Goal: Navigation & Orientation: Find specific page/section

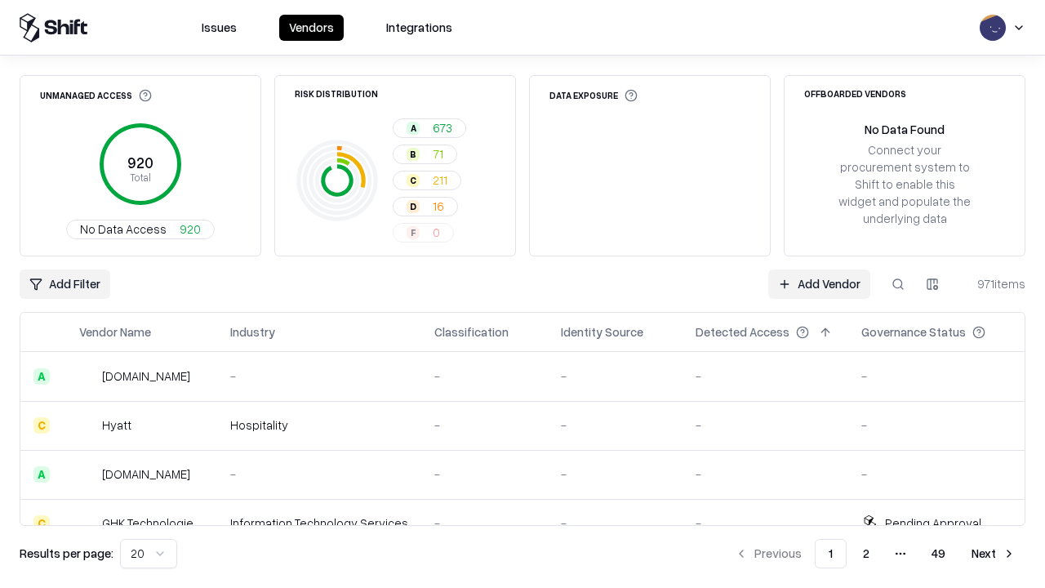
click at [149, 554] on html "Issues Vendors Integrations Unmanaged Access 920 Total No Data Access 920 Risk …" at bounding box center [522, 294] width 1045 height 588
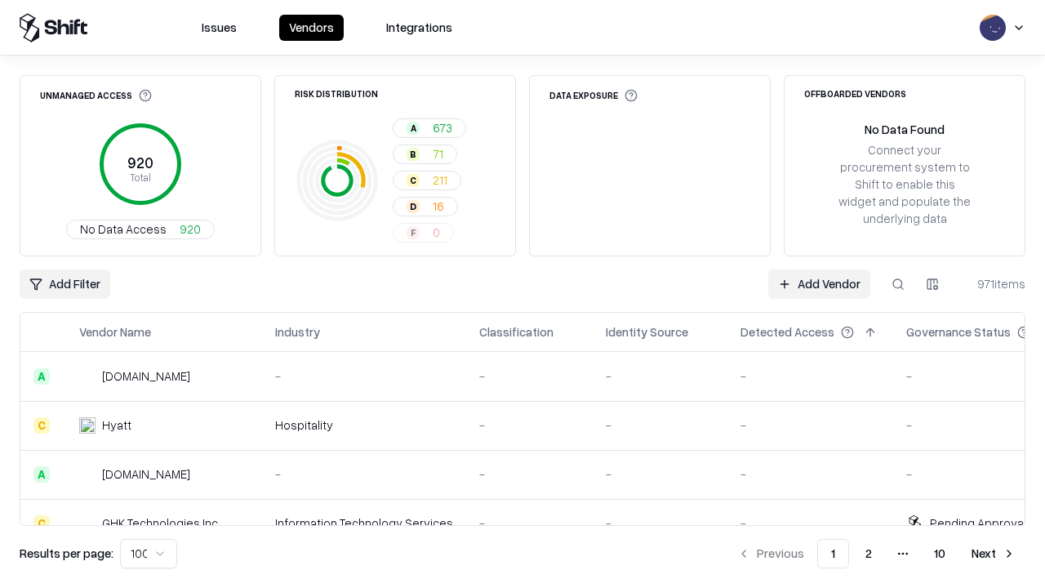
click at [994, 554] on button "Next" at bounding box center [994, 553] width 64 height 29
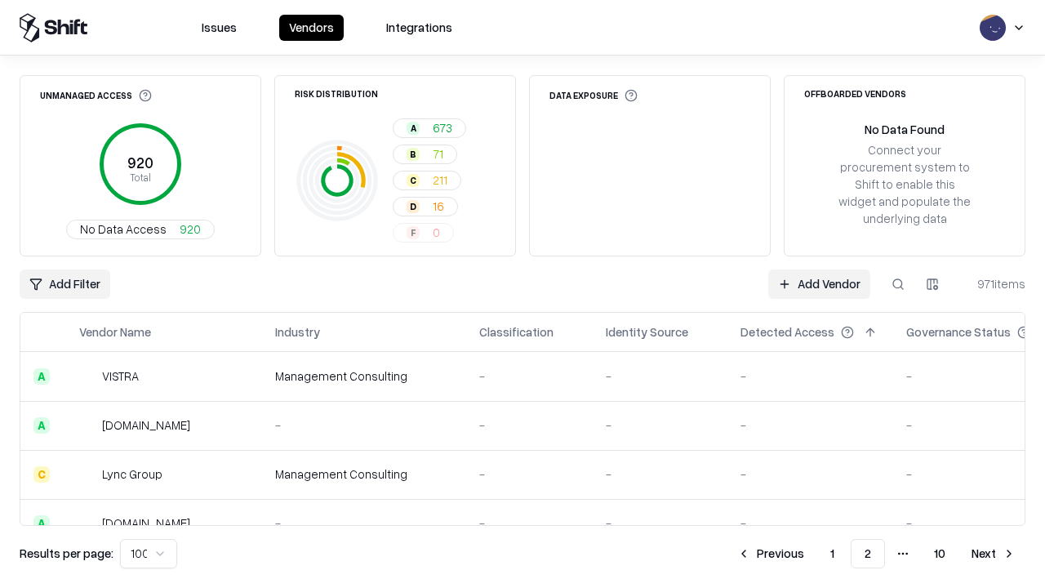
click at [994, 554] on button "Next" at bounding box center [994, 553] width 64 height 29
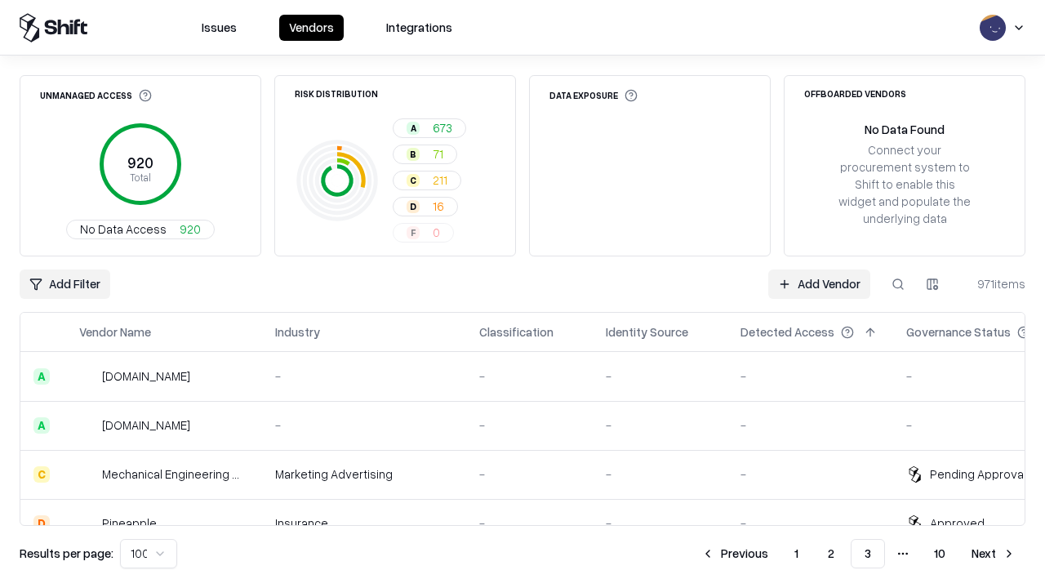
click at [994, 554] on button "Next" at bounding box center [994, 553] width 64 height 29
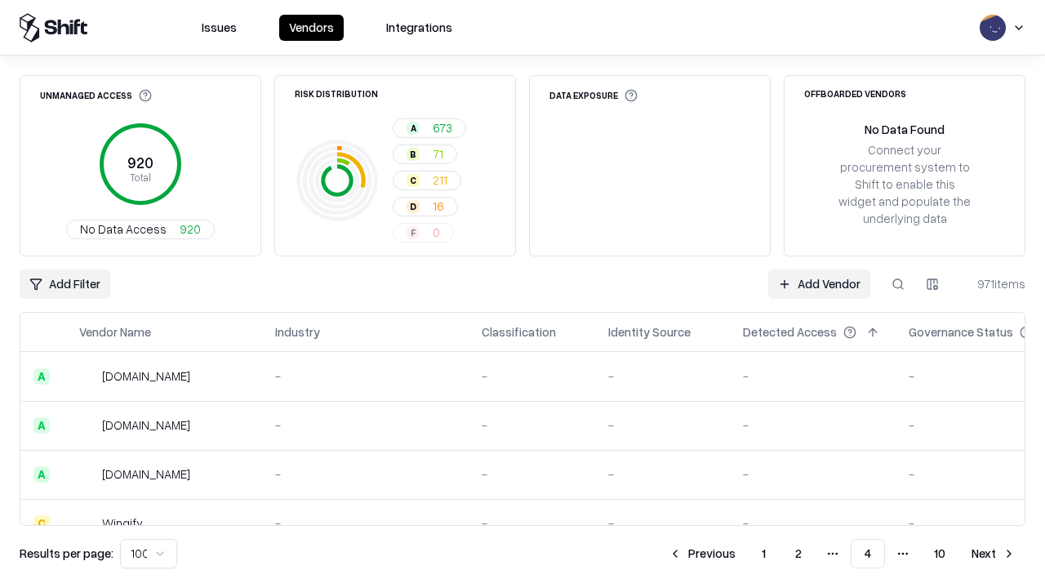
click at [994, 554] on button "Next" at bounding box center [994, 553] width 64 height 29
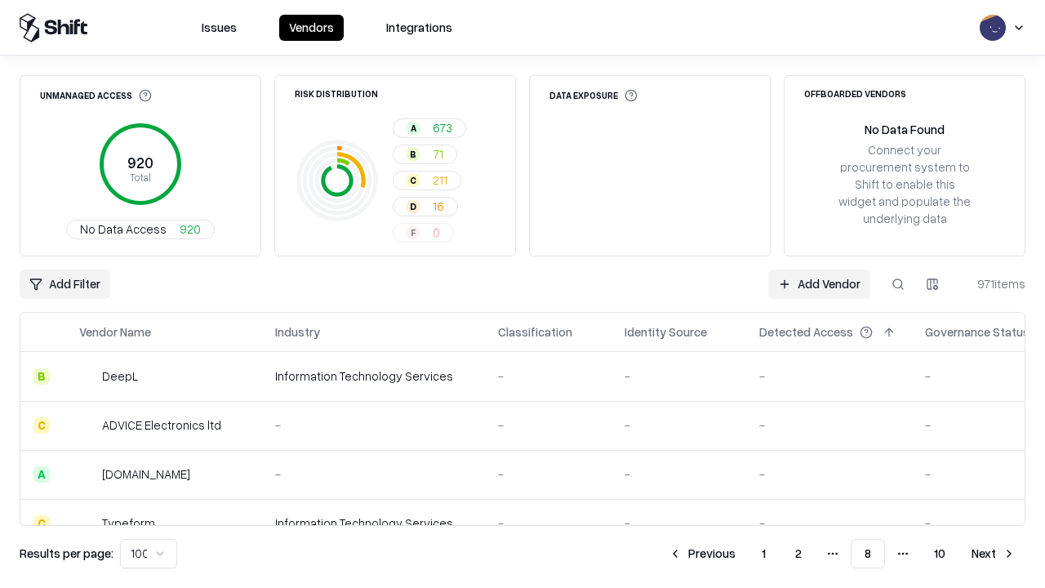
click at [994, 554] on button "Next" at bounding box center [994, 553] width 64 height 29
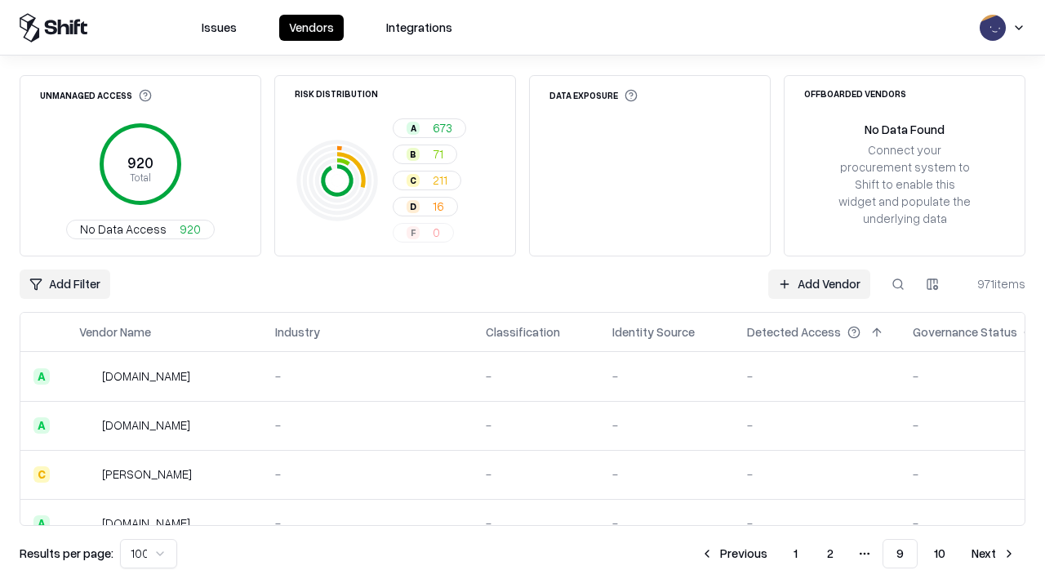
click at [994, 554] on button "Next" at bounding box center [994, 553] width 64 height 29
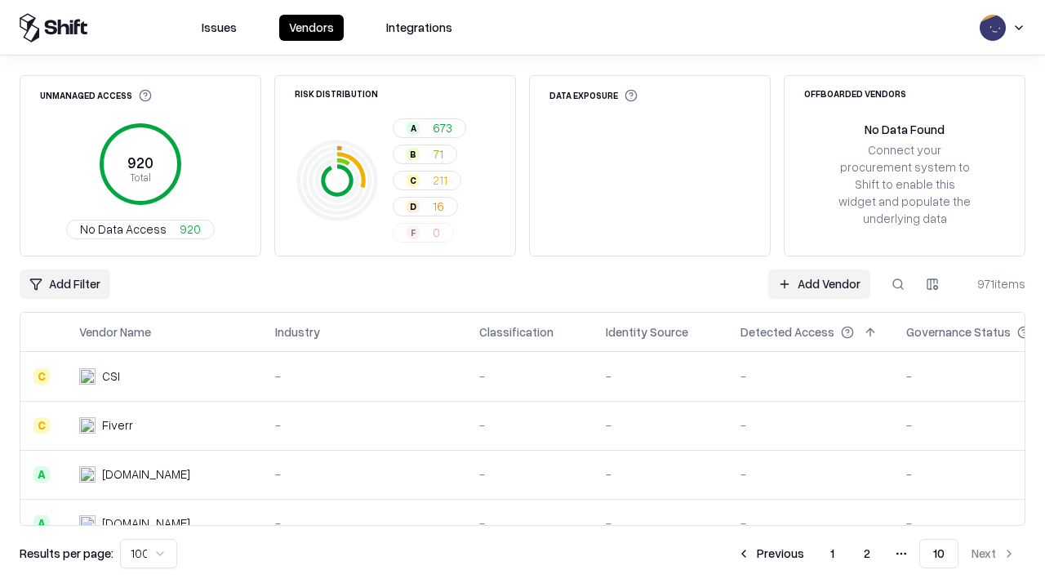
click at [771, 554] on button "Previous" at bounding box center [770, 553] width 87 height 29
click at [734, 554] on button "Previous" at bounding box center [734, 553] width 87 height 29
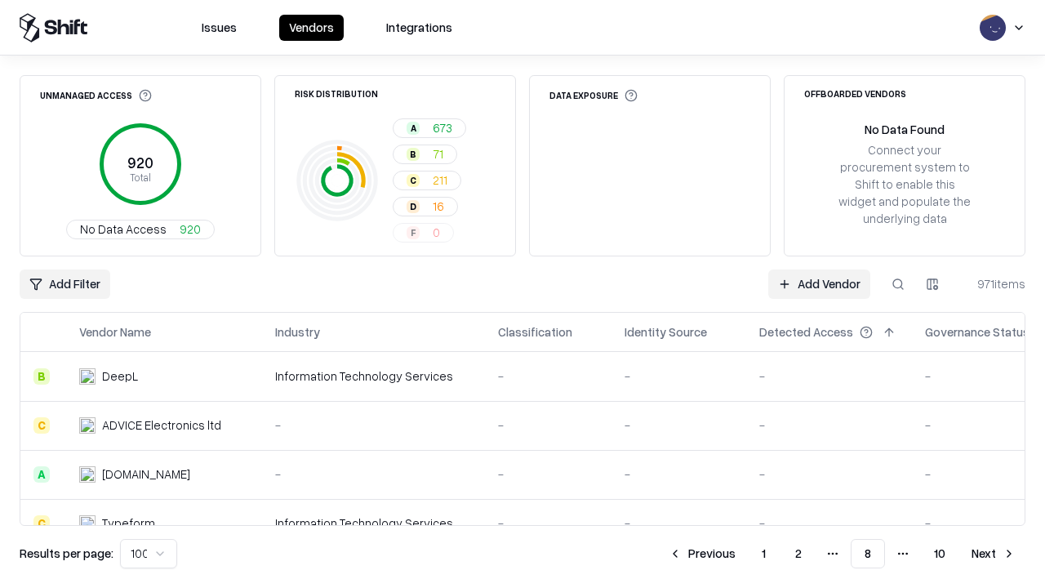
click at [702, 554] on button "Previous" at bounding box center [702, 553] width 87 height 29
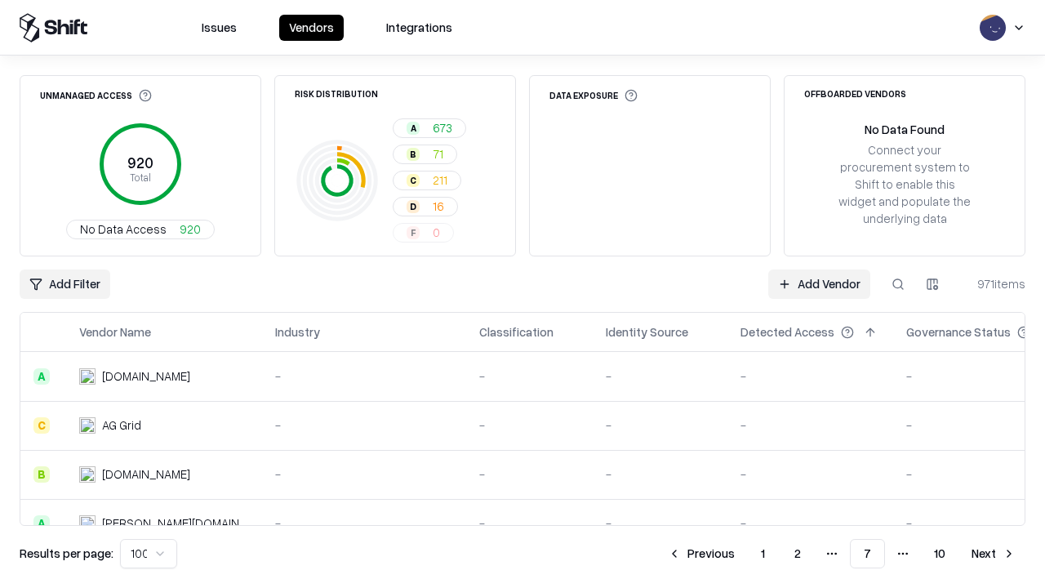
click at [701, 554] on button "Previous" at bounding box center [701, 553] width 87 height 29
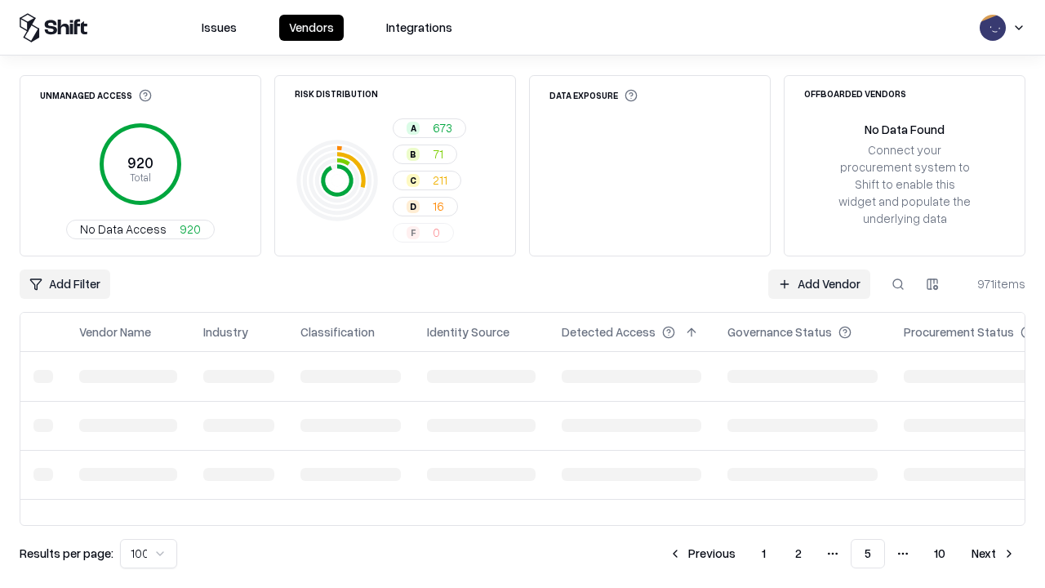
click at [702, 554] on button "Previous" at bounding box center [702, 553] width 87 height 29
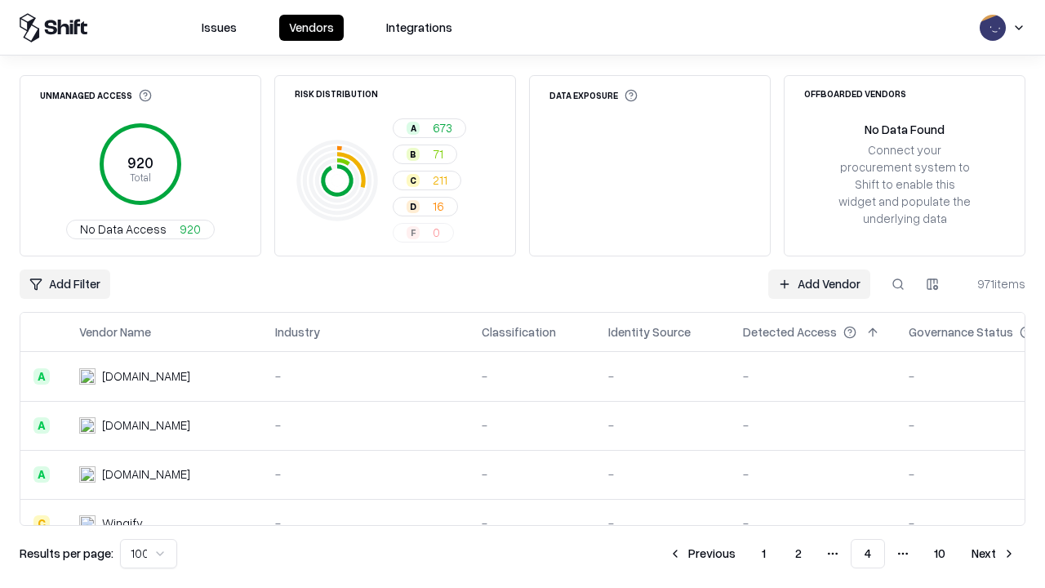
click at [702, 554] on button "Previous" at bounding box center [702, 553] width 87 height 29
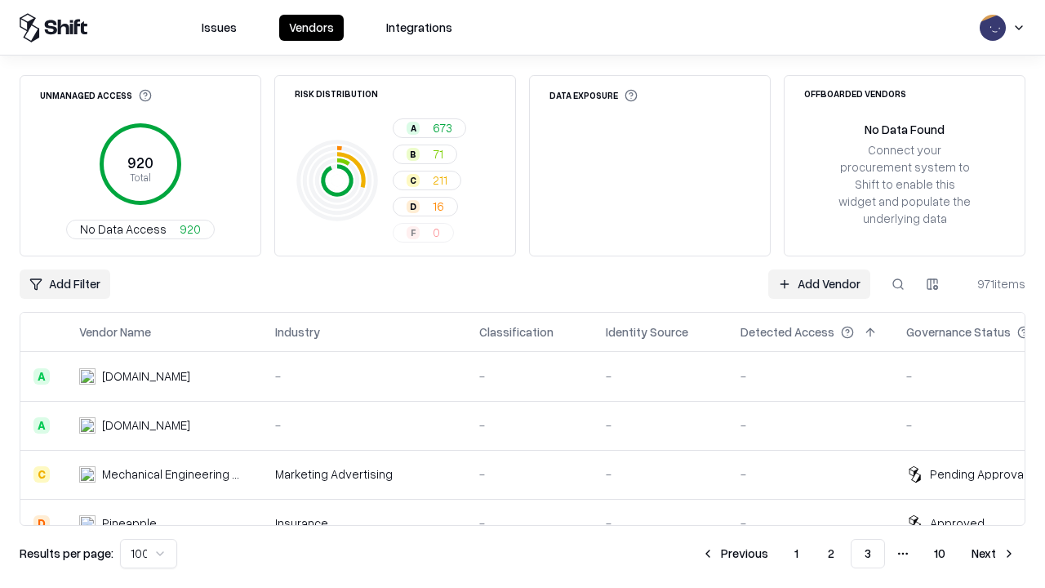
click at [735, 554] on button "Previous" at bounding box center [734, 553] width 87 height 29
